Goal: Information Seeking & Learning: Compare options

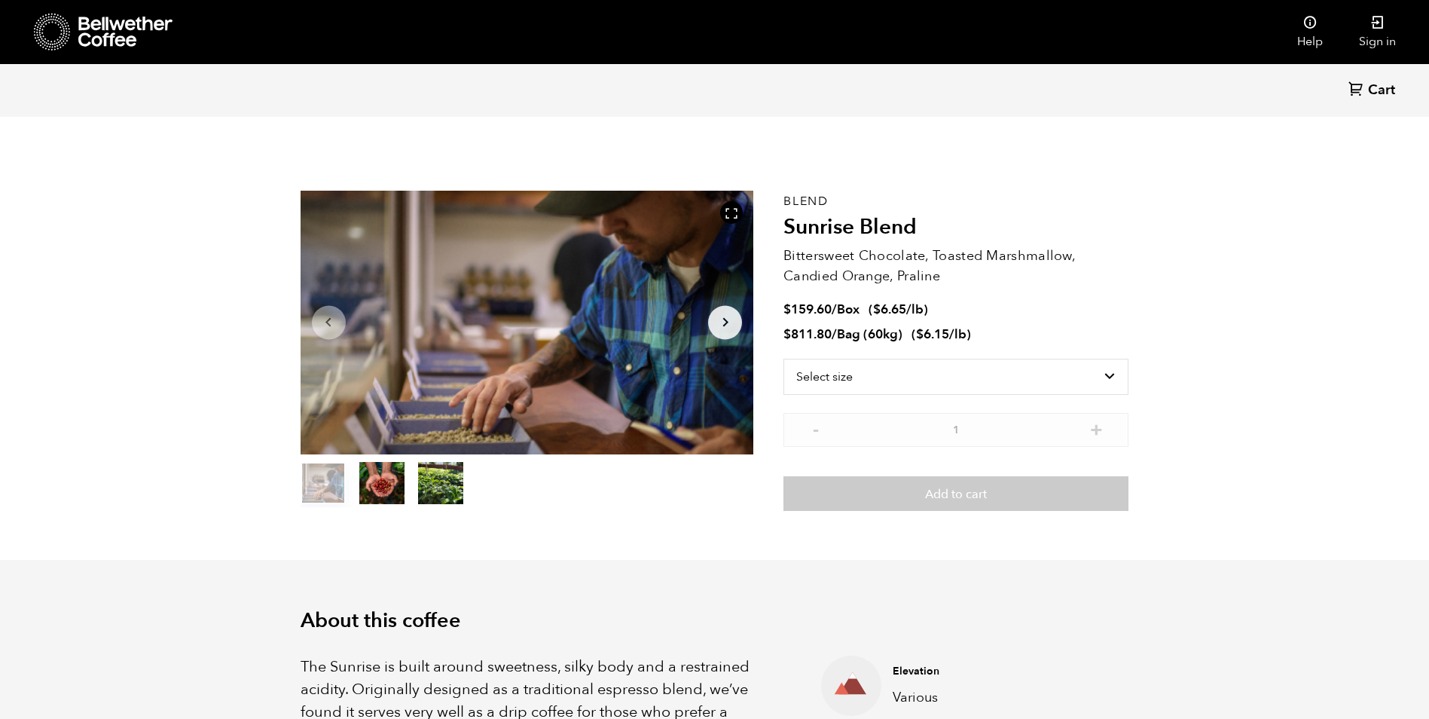
scroll to position [655, 802]
click at [833, 391] on select "Select size Bag (60kg) (132 lbs) Box (24 lbs)" at bounding box center [955, 377] width 345 height 36
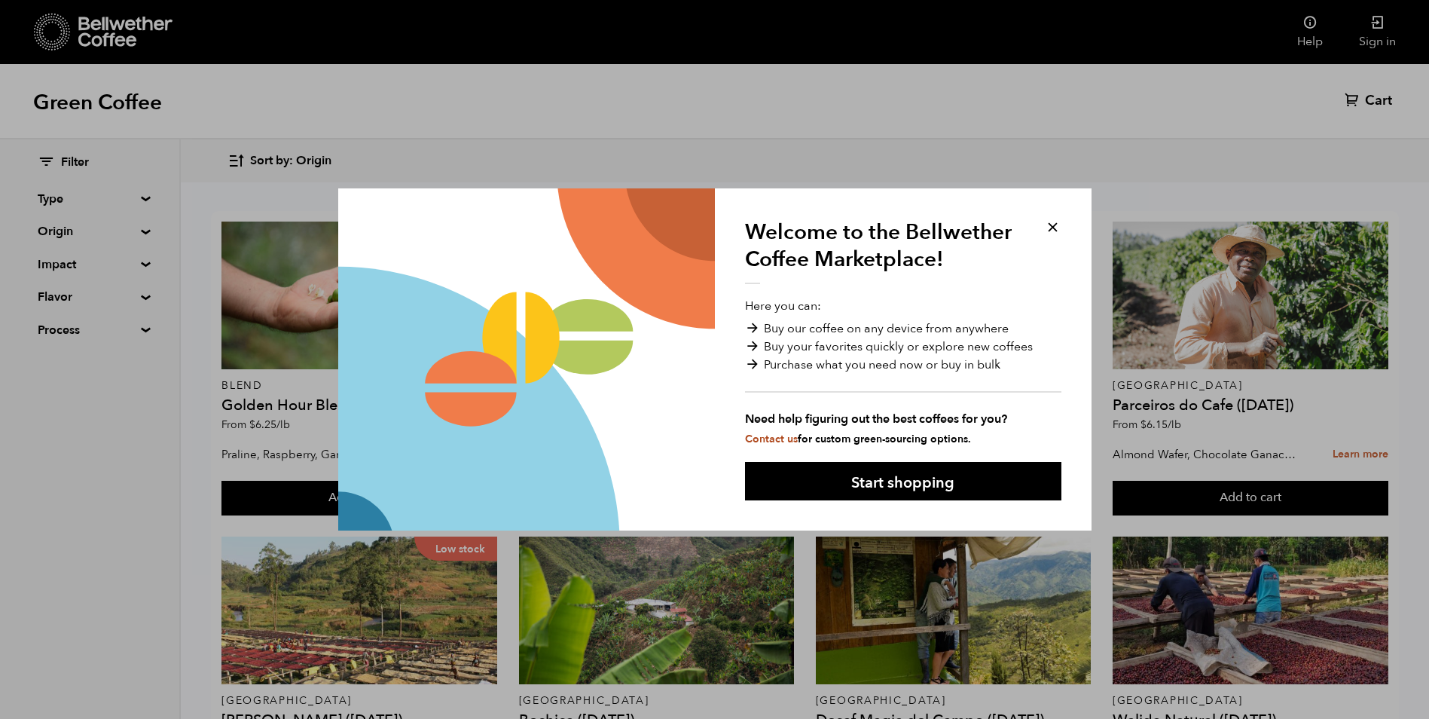
click at [1052, 233] on button at bounding box center [1052, 226] width 17 height 17
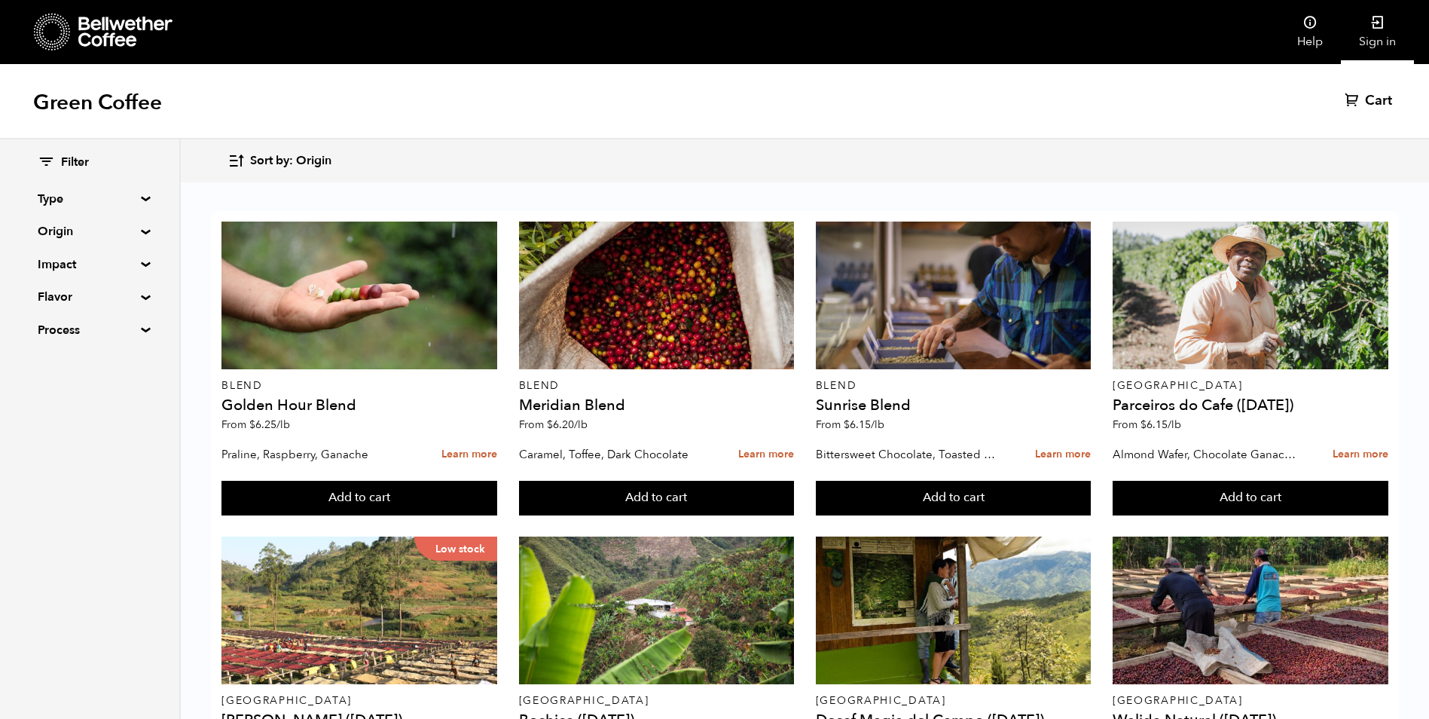
click at [1373, 31] on link "Sign in" at bounding box center [1377, 32] width 73 height 64
click at [142, 198] on summary "Type" at bounding box center [90, 199] width 104 height 18
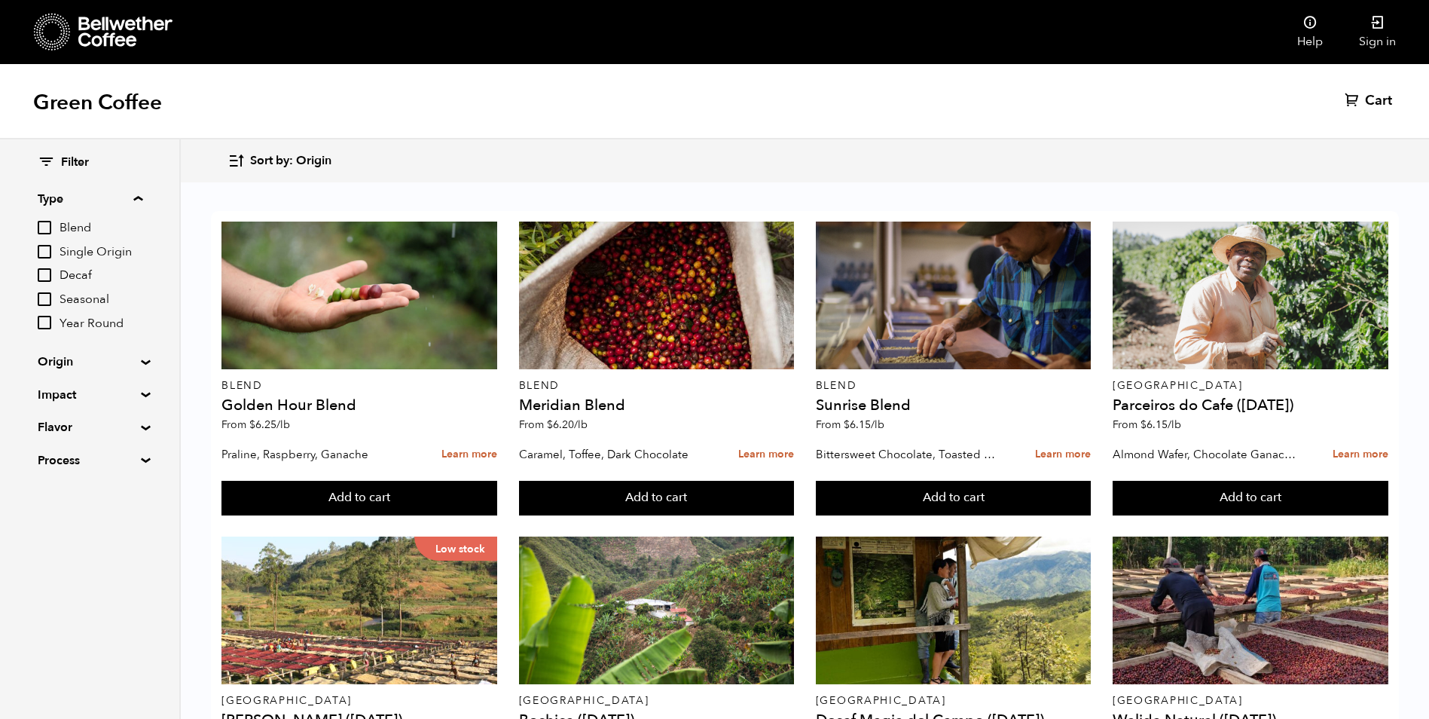
click at [140, 197] on summary "Type" at bounding box center [90, 199] width 105 height 18
click at [138, 234] on summary "Origin" at bounding box center [90, 231] width 104 height 18
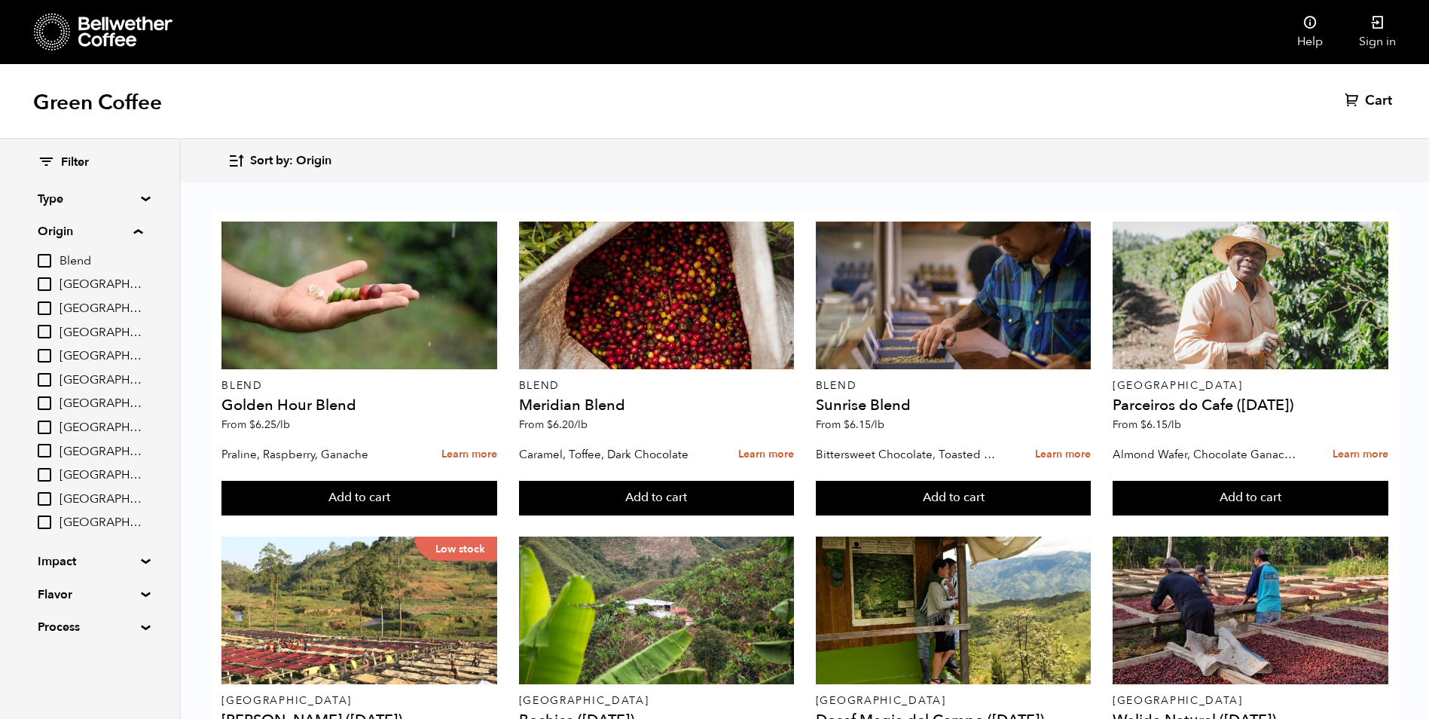
click at [138, 234] on summary "Origin" at bounding box center [90, 231] width 105 height 18
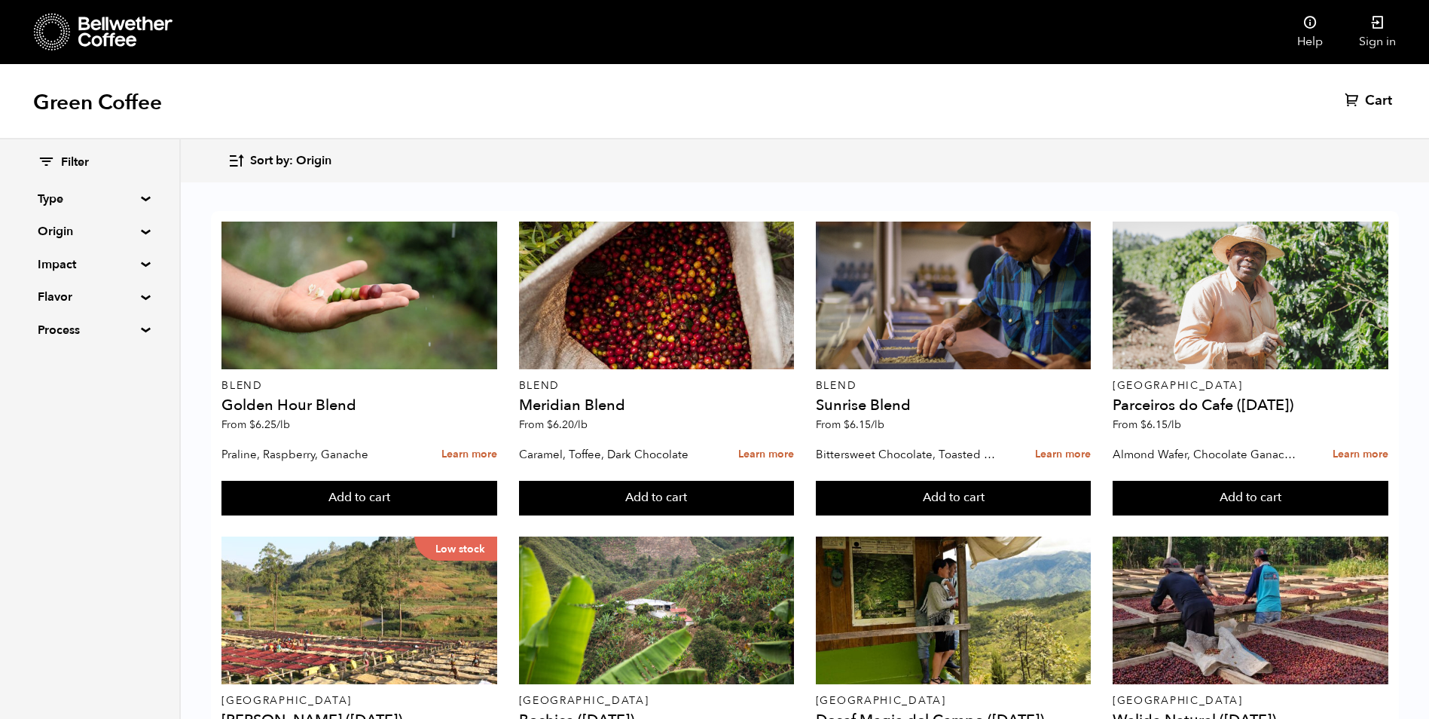
click at [142, 260] on div "Filter Type Blend Single Origin Decaf Seasonal Year Round Origin Blend Brazil B…" at bounding box center [89, 246] width 179 height 215
click at [140, 264] on summary "Impact" at bounding box center [90, 264] width 104 height 18
click at [139, 261] on summary "Impact" at bounding box center [90, 264] width 105 height 18
click at [140, 299] on summary "Flavor" at bounding box center [90, 297] width 104 height 18
click at [142, 295] on summary "Flavor" at bounding box center [90, 297] width 105 height 18
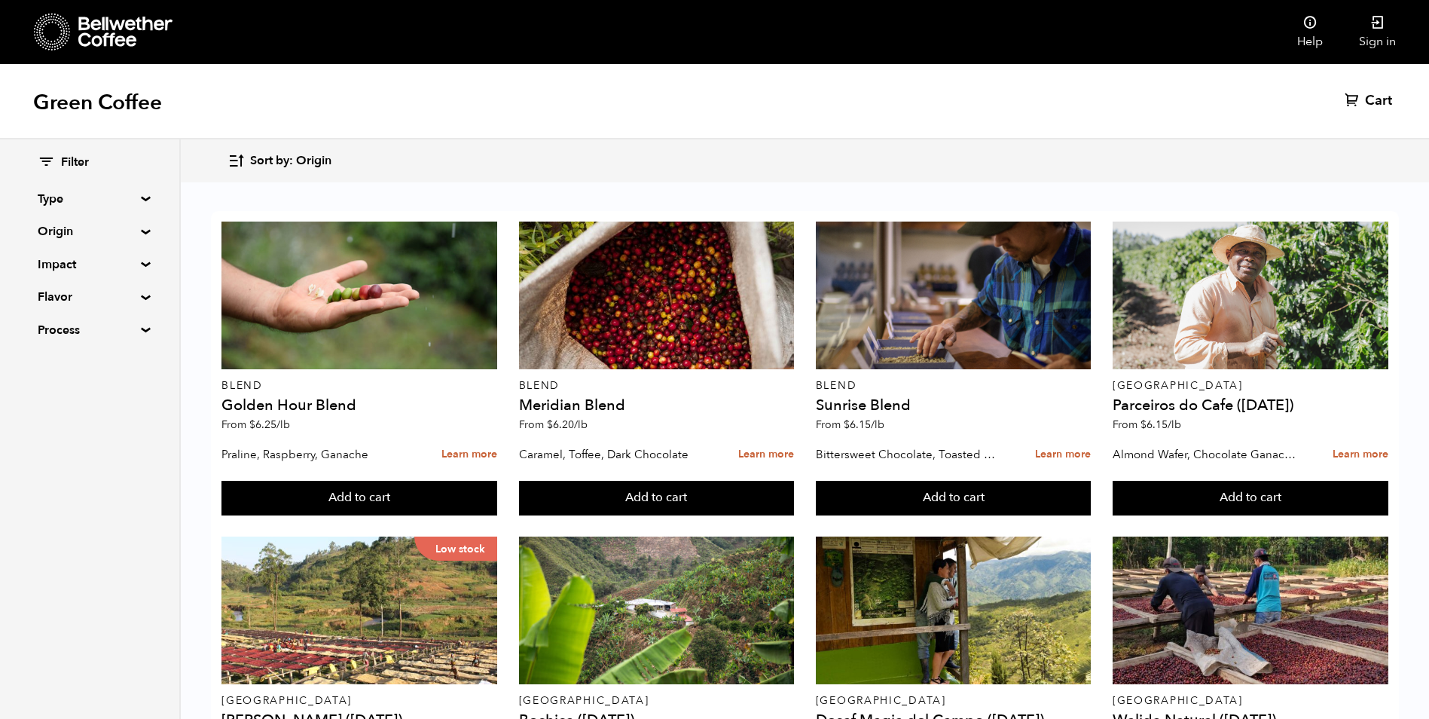
click at [139, 329] on summary "Process" at bounding box center [90, 330] width 104 height 18
click at [139, 329] on summary "Process" at bounding box center [90, 330] width 105 height 18
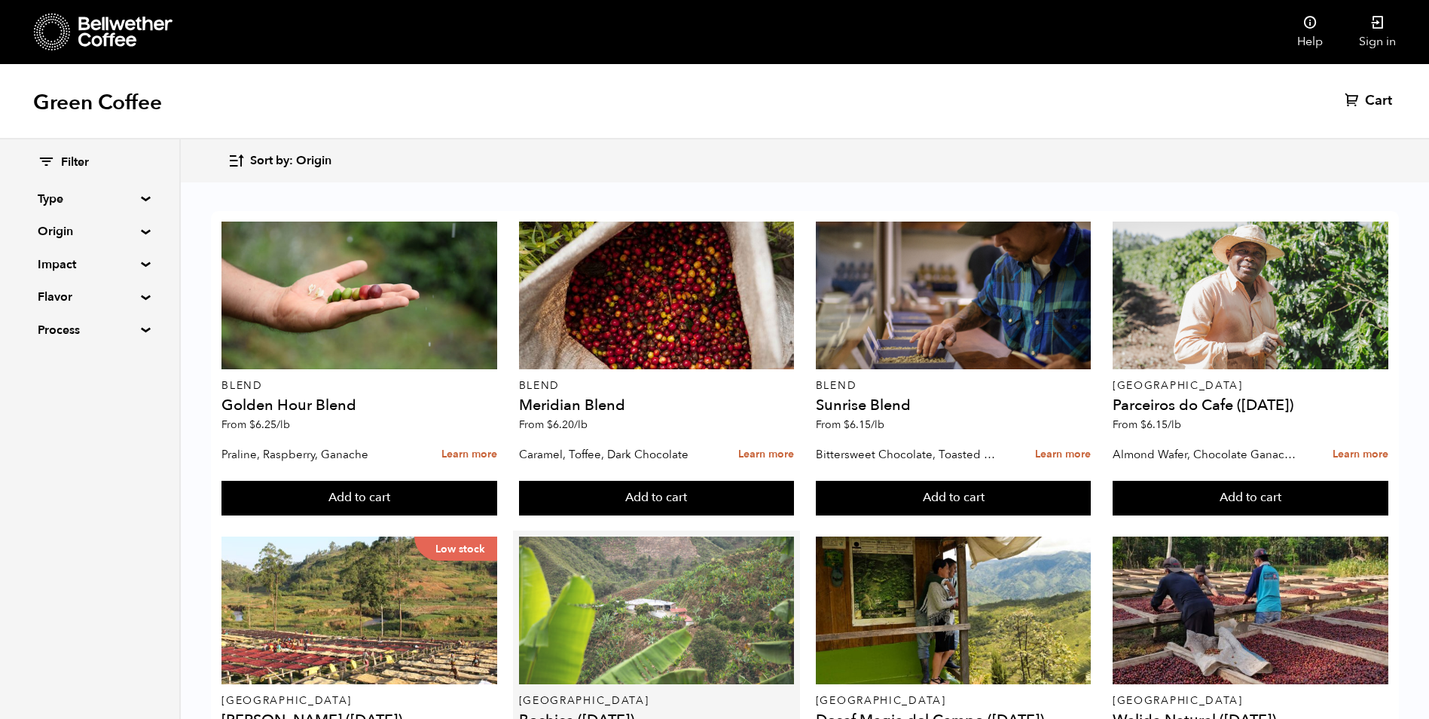
click at [621, 536] on div at bounding box center [657, 610] width 276 height 148
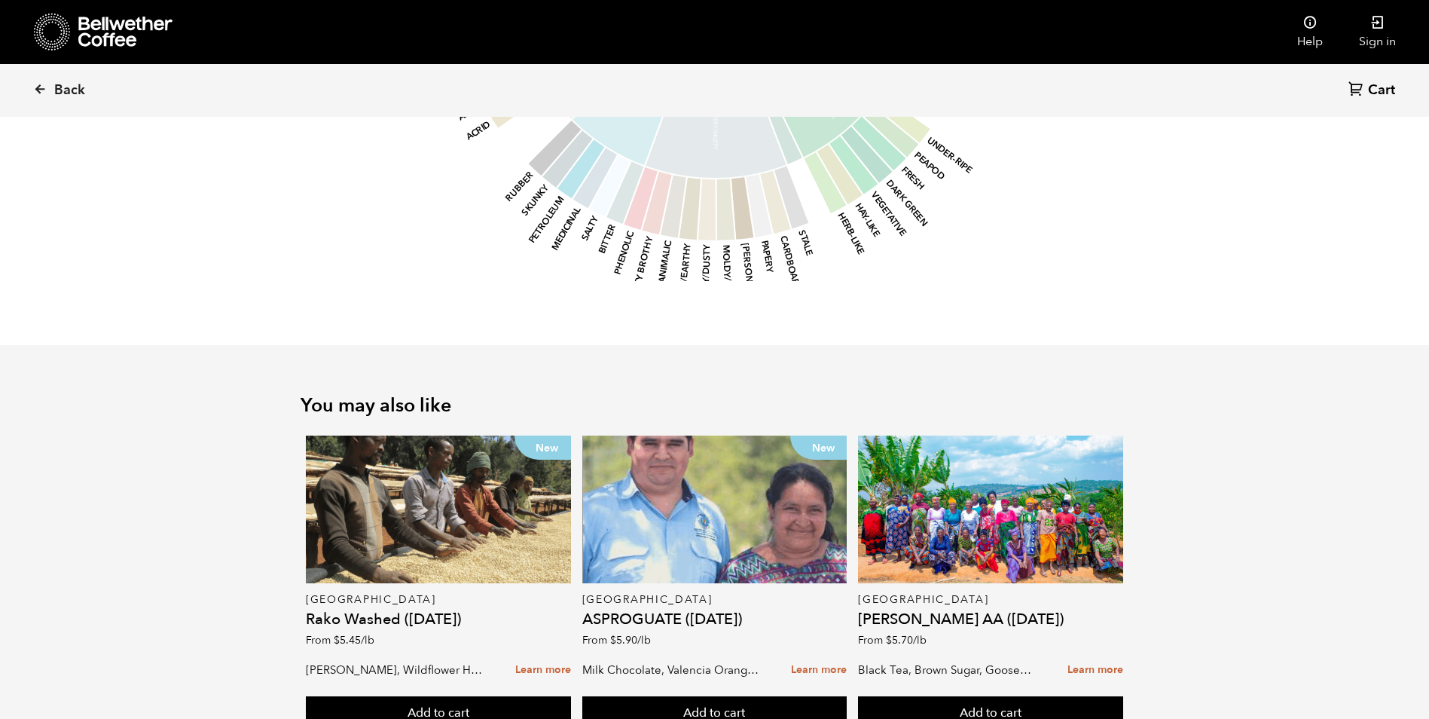
scroll to position [1705, 0]
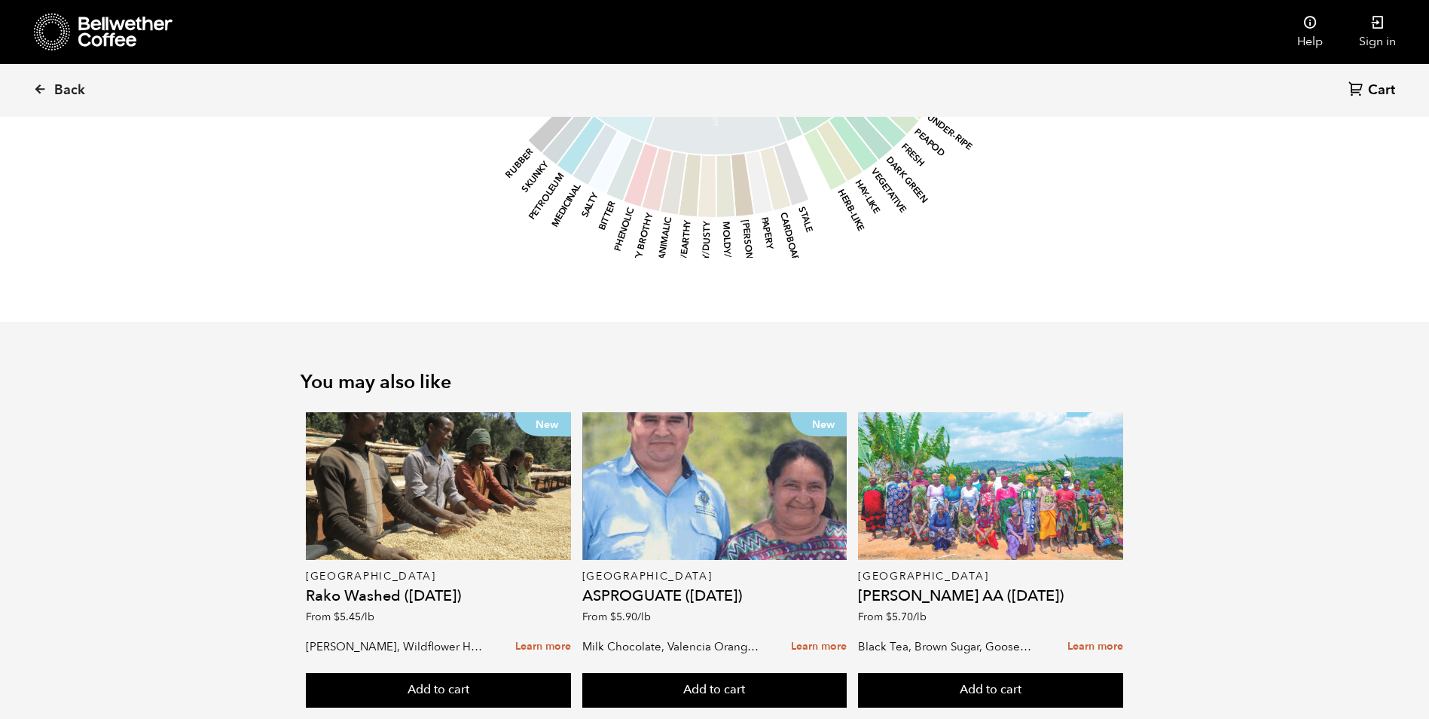
click at [1031, 469] on div at bounding box center [990, 486] width 265 height 148
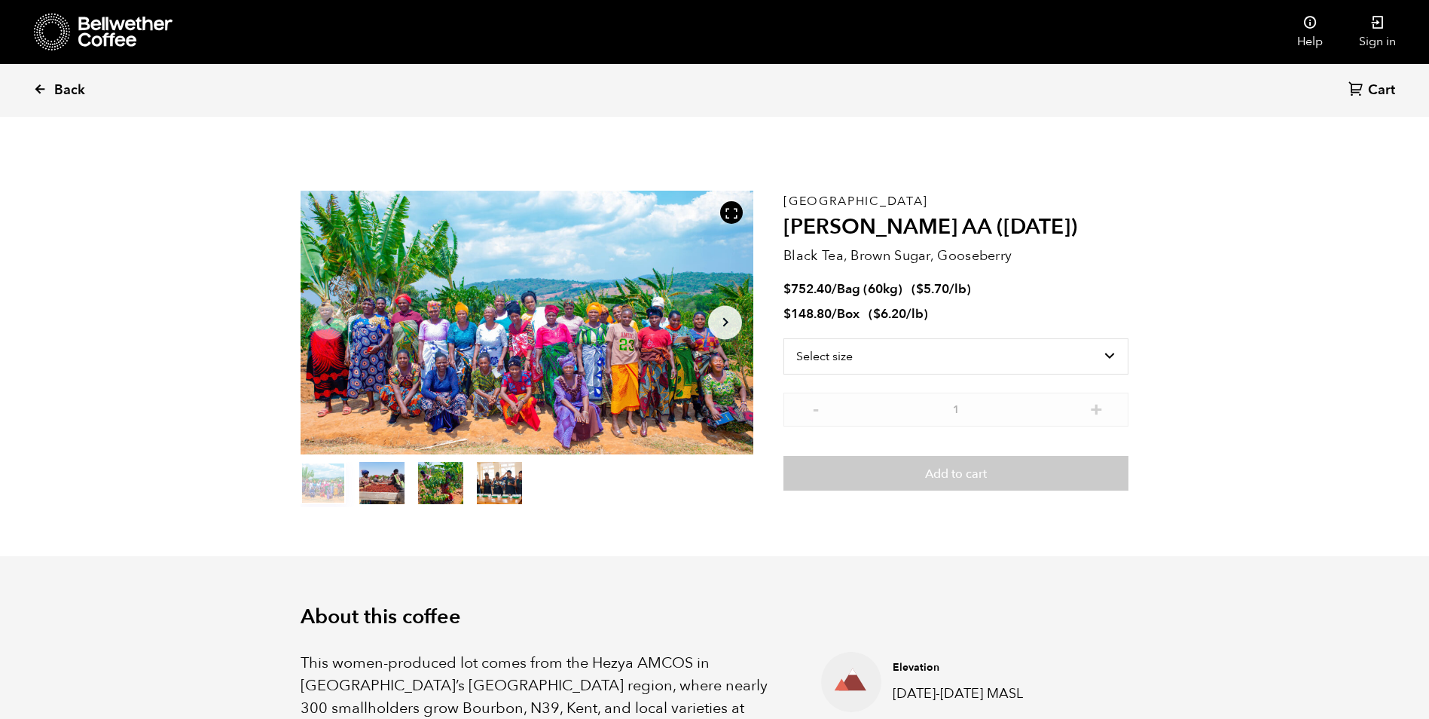
click at [57, 102] on link "Back" at bounding box center [79, 90] width 93 height 51
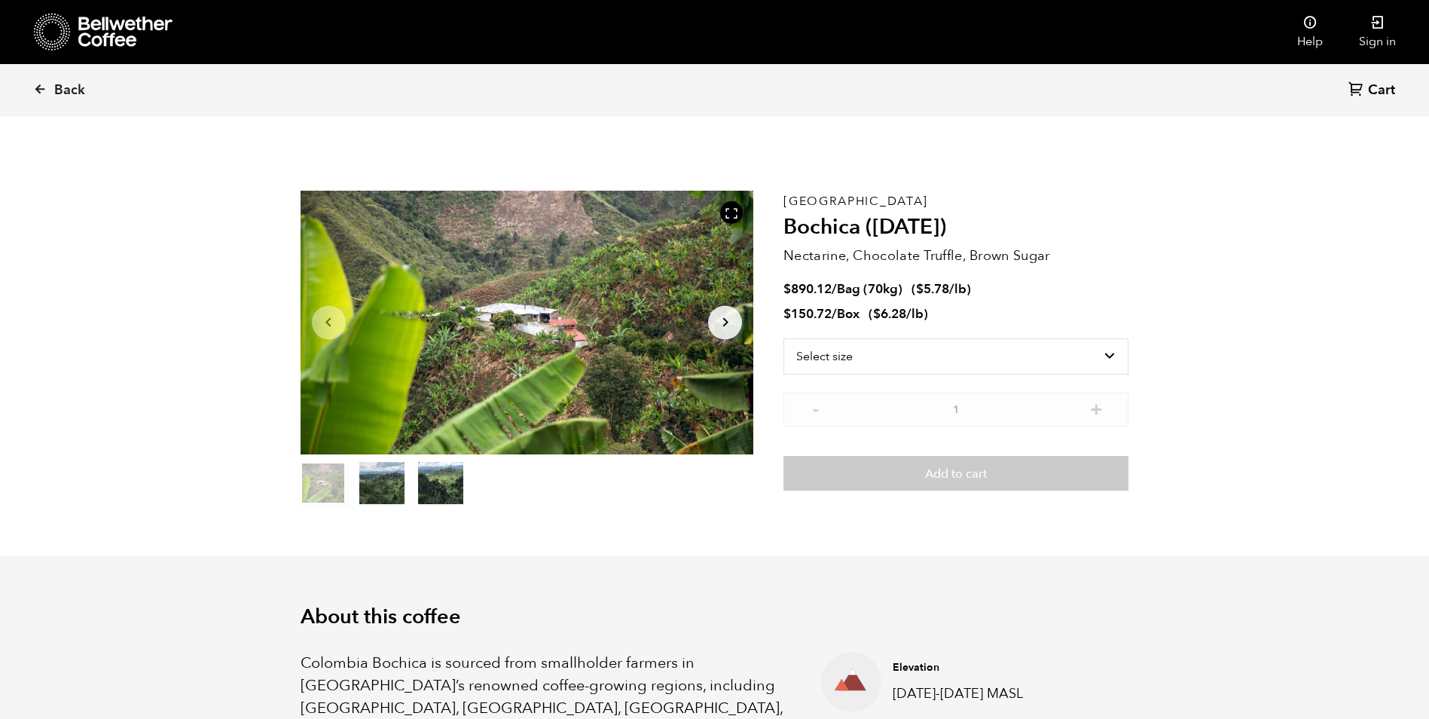
drag, startPoint x: 0, startPoint y: 0, endPoint x: 57, endPoint y: 36, distance: 67.7
click at [57, 36] on icon at bounding box center [52, 32] width 37 height 38
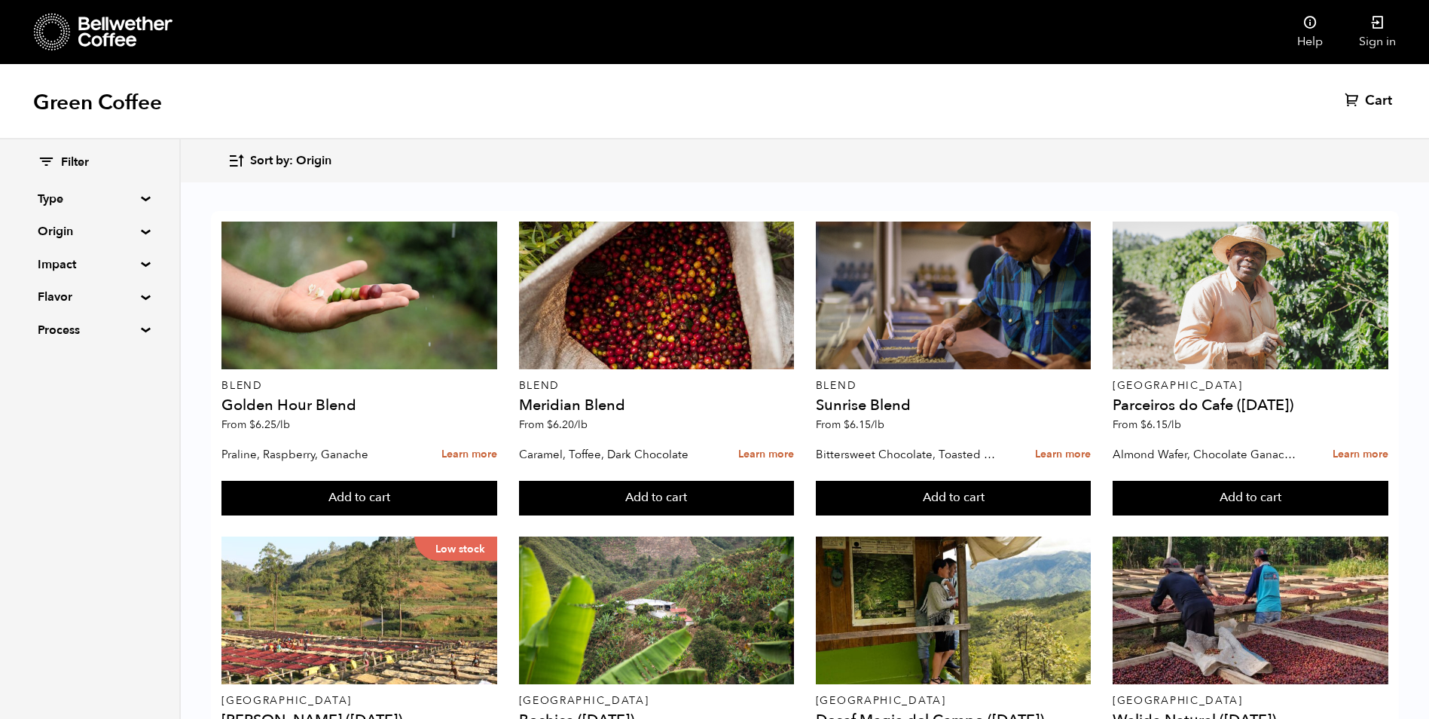
click at [42, 35] on icon at bounding box center [52, 32] width 37 height 38
click at [1311, 23] on icon at bounding box center [1309, 22] width 15 height 15
